Goal: Task Accomplishment & Management: Use online tool/utility

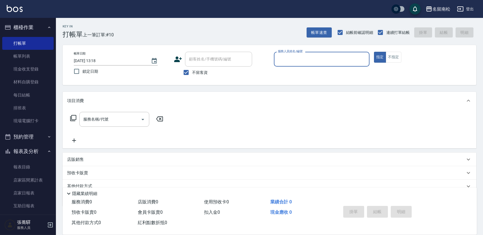
click at [325, 59] on input "服務人員姓名/編號" at bounding box center [322, 59] width 91 height 10
drag, startPoint x: 322, startPoint y: 69, endPoint x: 307, endPoint y: 76, distance: 16.4
click at [321, 70] on div "[PERSON_NAME]-10" at bounding box center [322, 73] width 96 height 9
type input "[PERSON_NAME]-10"
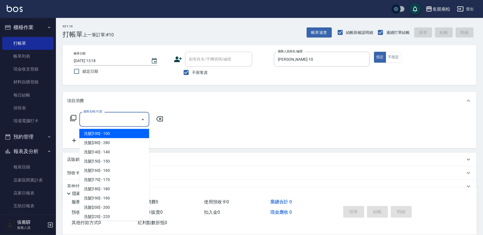
click at [120, 116] on input "服務名稱/代號" at bounding box center [110, 119] width 57 height 10
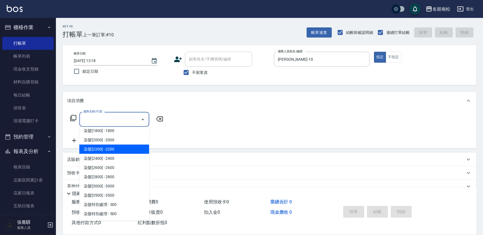
scroll to position [610, 0]
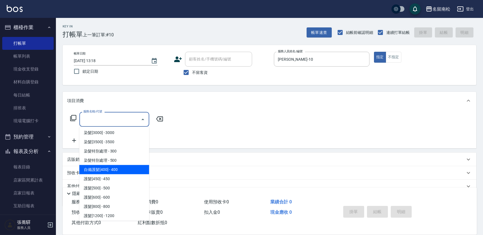
click at [120, 170] on span "自備護髮[400] - 400" at bounding box center [114, 169] width 70 height 9
type input "自備護髮[400](600)"
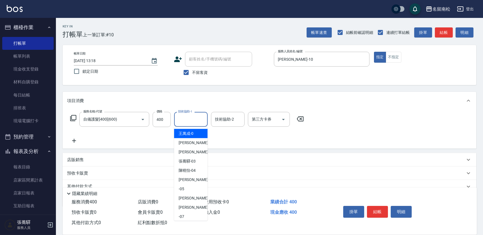
click at [193, 119] on input "技術協助-1" at bounding box center [191, 119] width 29 height 10
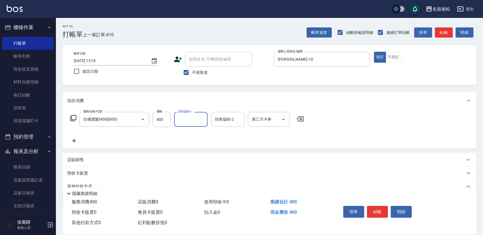
drag, startPoint x: 198, startPoint y: 119, endPoint x: 184, endPoint y: 131, distance: 17.6
click at [196, 121] on input "技術協助-1" at bounding box center [191, 119] width 29 height 10
click at [187, 132] on span "[PERSON_NAME]-10" at bounding box center [187, 134] width 17 height 6
type input "[PERSON_NAME]-10"
click at [73, 137] on icon at bounding box center [74, 140] width 14 height 7
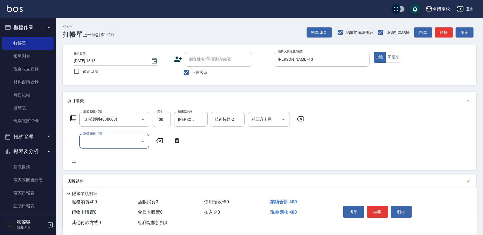
click at [91, 137] on input "服務名稱/代號" at bounding box center [110, 141] width 57 height 10
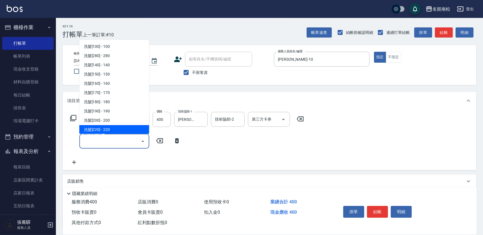
drag, startPoint x: 109, startPoint y: 141, endPoint x: 113, endPoint y: 148, distance: 8.3
click at [109, 141] on input "服務名稱/代號" at bounding box center [110, 141] width 57 height 10
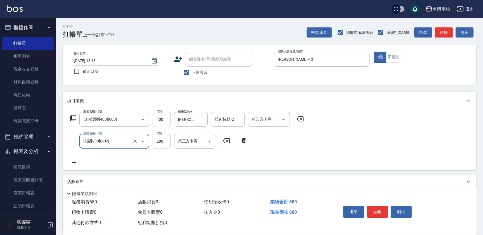
type input "洗髮[280](202)"
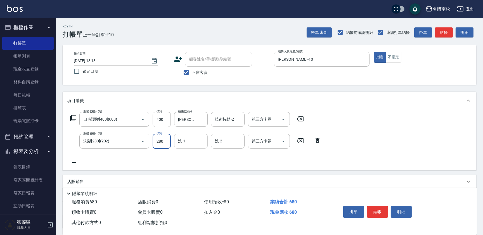
click at [193, 138] on input "洗-1" at bounding box center [191, 141] width 29 height 10
click at [189, 156] on span "[PERSON_NAME]-10" at bounding box center [187, 155] width 17 height 6
type input "[PERSON_NAME]-10"
drag, startPoint x: 379, startPoint y: 209, endPoint x: 355, endPoint y: 179, distance: 38.4
click at [379, 208] on button "結帳" at bounding box center [377, 212] width 21 height 12
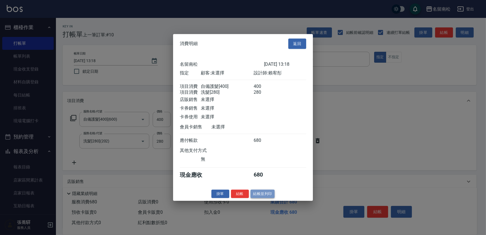
click at [256, 196] on button "結帳並列印" at bounding box center [263, 193] width 24 height 9
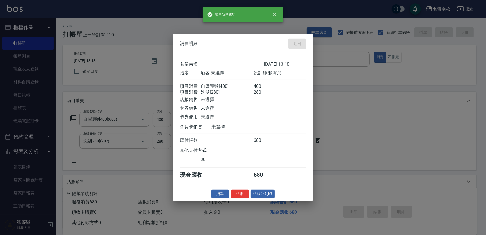
type input "[DATE] 15:31"
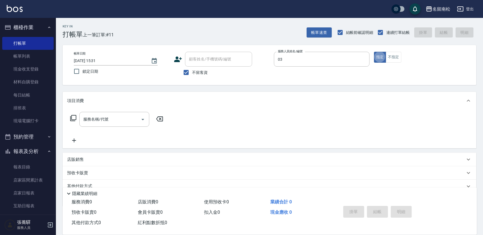
type input "[PERSON_NAME]-03"
type button "true"
click at [185, 73] on input "不留客資" at bounding box center [186, 73] width 12 height 12
checkbox input "false"
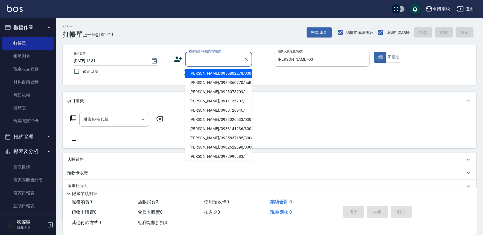
click at [199, 59] on input "顧客姓名/手機號碼/編號" at bounding box center [215, 59] width 54 height 10
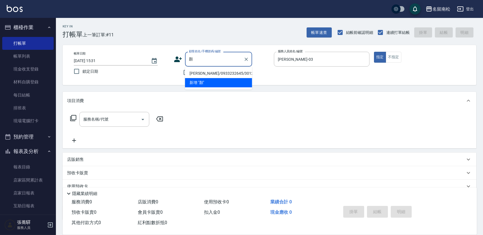
click at [207, 76] on li "[PERSON_NAME]/0933232645/3012" at bounding box center [218, 73] width 67 height 9
type input "[PERSON_NAME]/0933232645/3012"
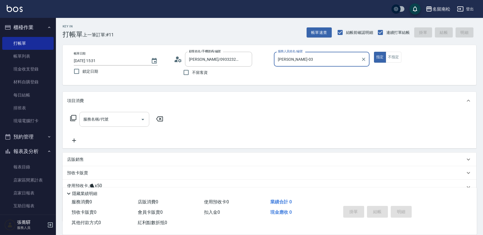
click at [112, 119] on input "服務名稱/代號" at bounding box center [110, 119] width 57 height 10
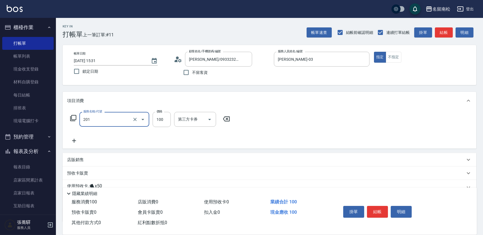
type input "洗髮[100](201)"
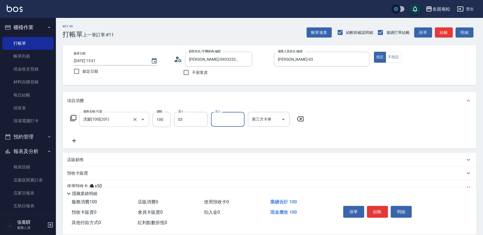
type input "[PERSON_NAME]-03"
click at [73, 139] on icon at bounding box center [74, 140] width 14 height 7
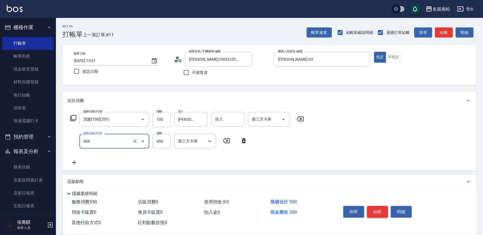
type input "剪髮(450)(406)"
click at [380, 213] on button "結帳" at bounding box center [377, 212] width 21 height 12
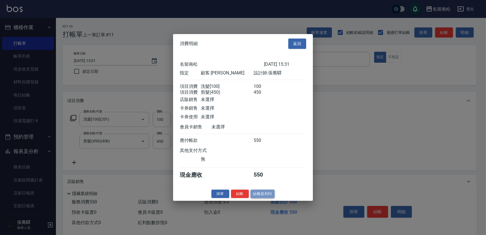
click at [267, 196] on button "結帳並列印" at bounding box center [263, 193] width 24 height 9
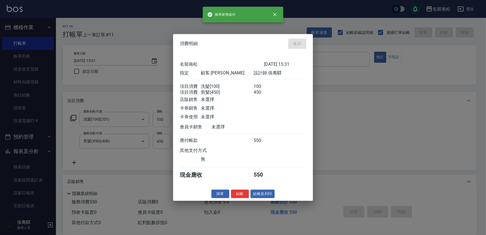
type input "[DATE] 16:27"
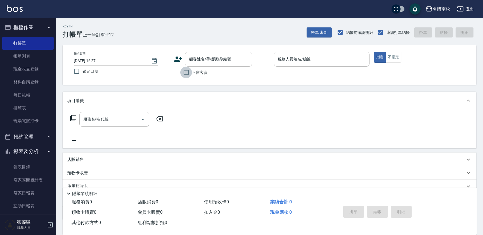
click at [185, 73] on input "不留客資" at bounding box center [186, 73] width 12 height 12
checkbox input "true"
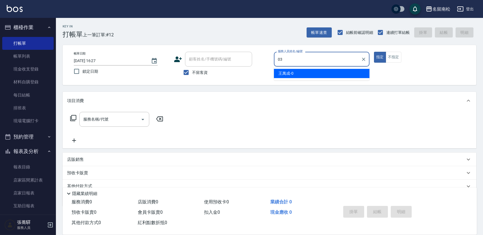
type input "[PERSON_NAME]-03"
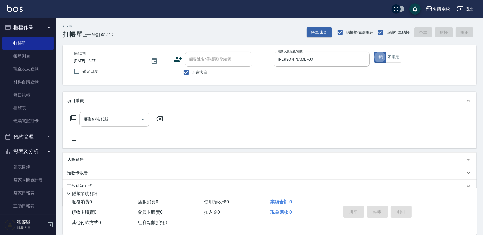
click at [111, 120] on input "服務名稱/代號" at bounding box center [110, 119] width 57 height 10
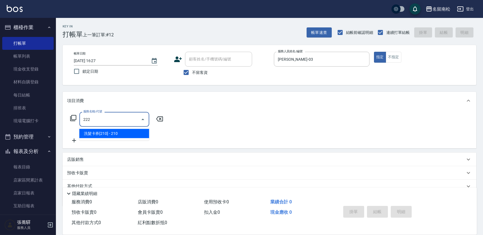
type input "洗髮卡券[210](222)"
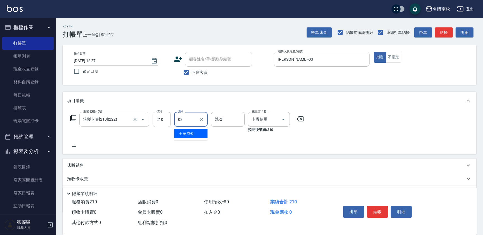
type input "[PERSON_NAME]-03"
click at [376, 208] on button "結帳" at bounding box center [377, 212] width 21 height 12
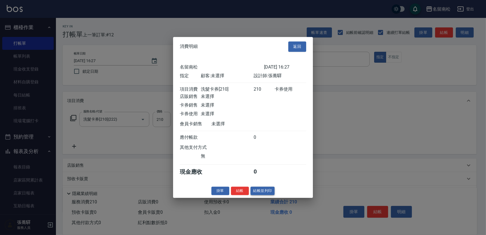
click at [264, 194] on button "結帳並列印" at bounding box center [263, 191] width 24 height 9
